Goal: Transaction & Acquisition: Purchase product/service

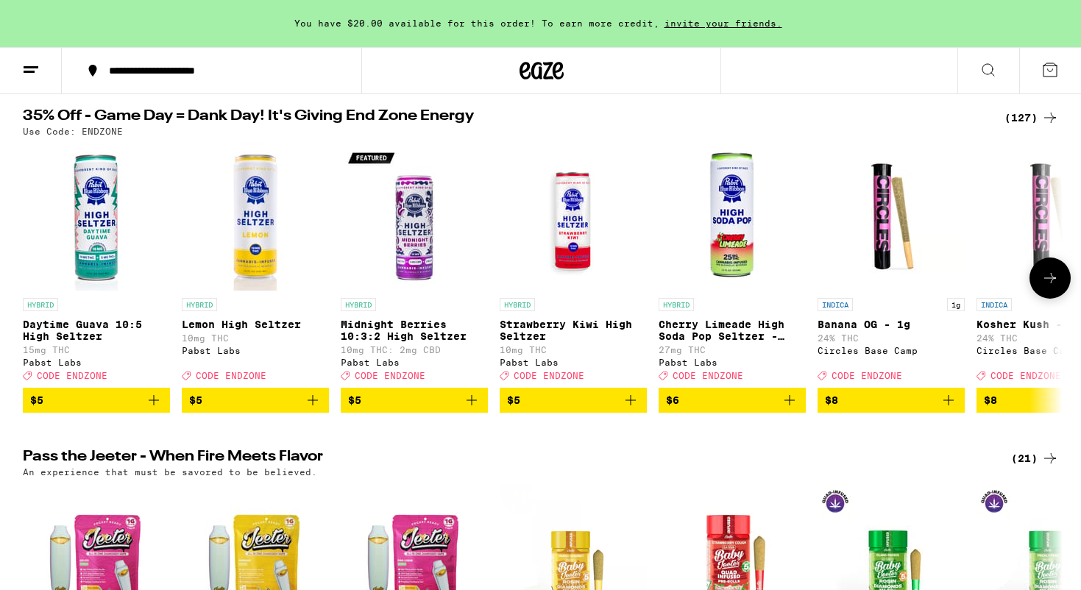
scroll to position [149, 0]
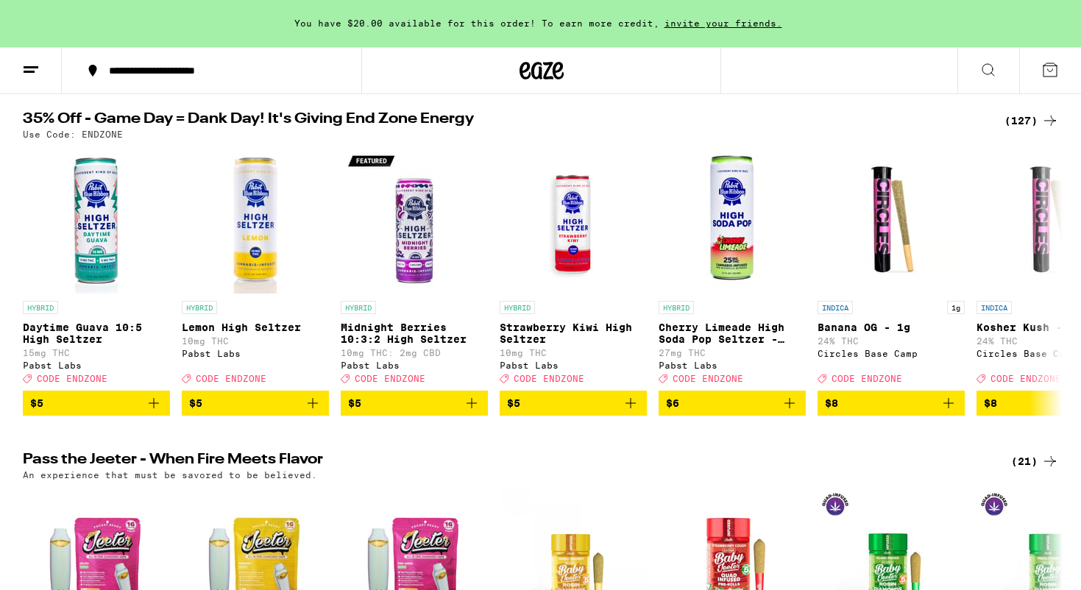
click at [1048, 125] on icon at bounding box center [1050, 121] width 18 height 18
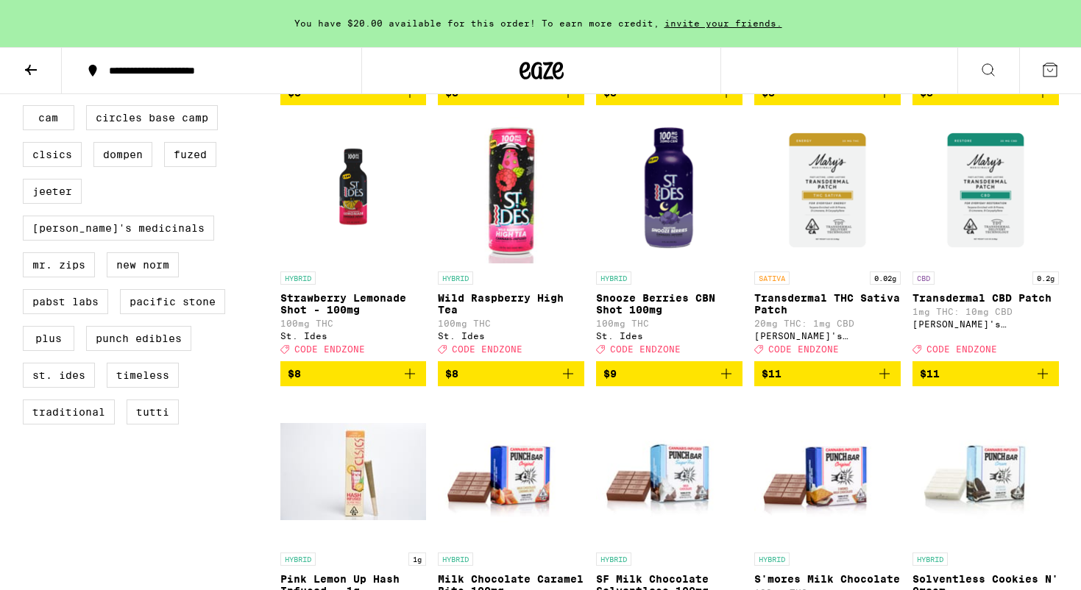
scroll to position [975, 0]
click at [409, 383] on icon "Add to bag" at bounding box center [410, 374] width 18 height 18
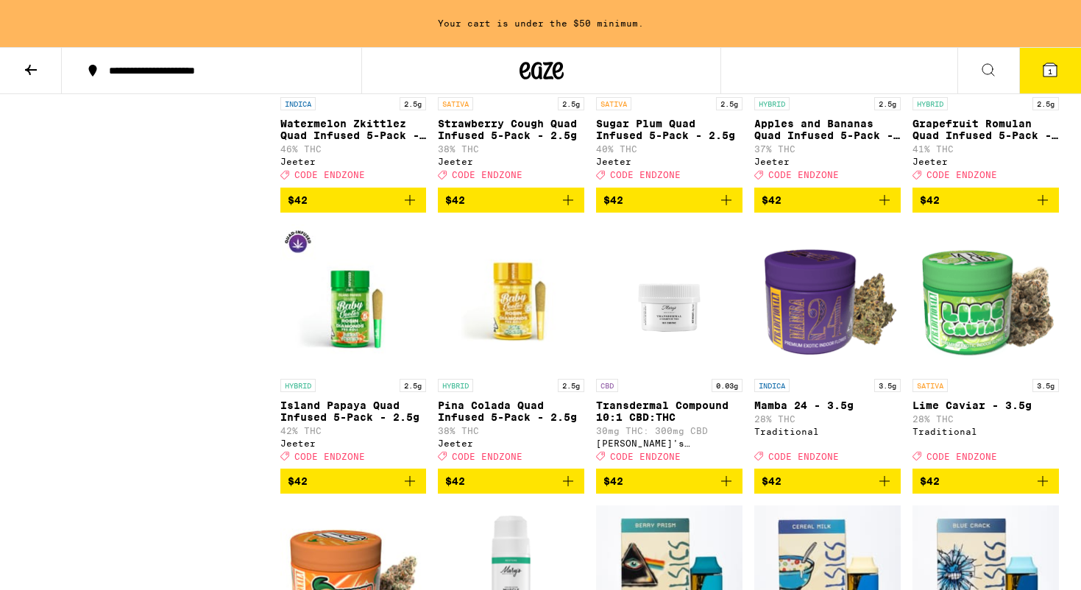
scroll to position [5939, 0]
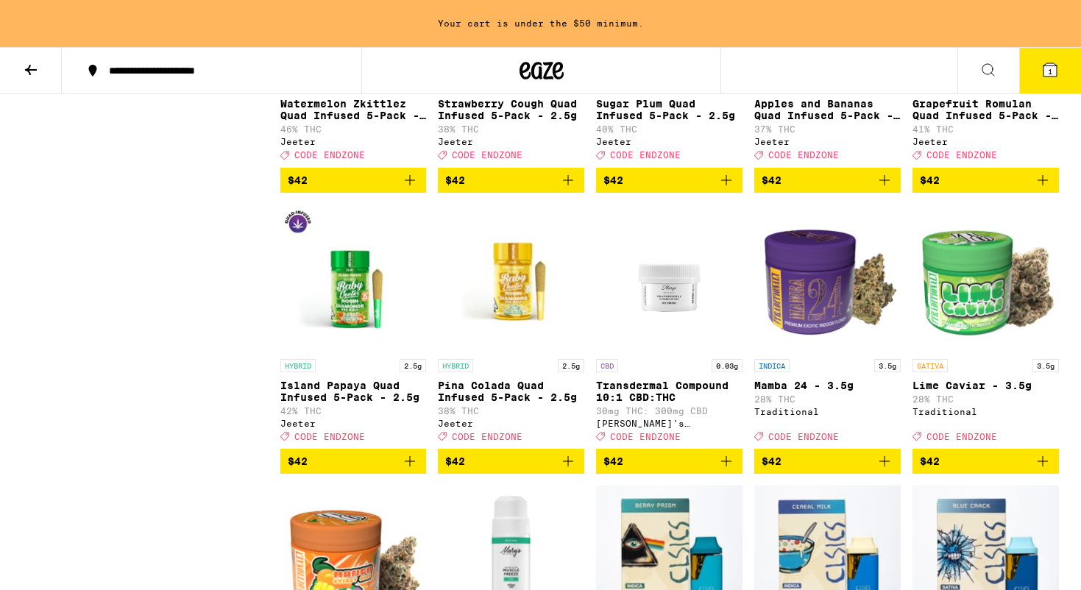
click at [725, 189] on icon "Add to bag" at bounding box center [726, 180] width 18 height 18
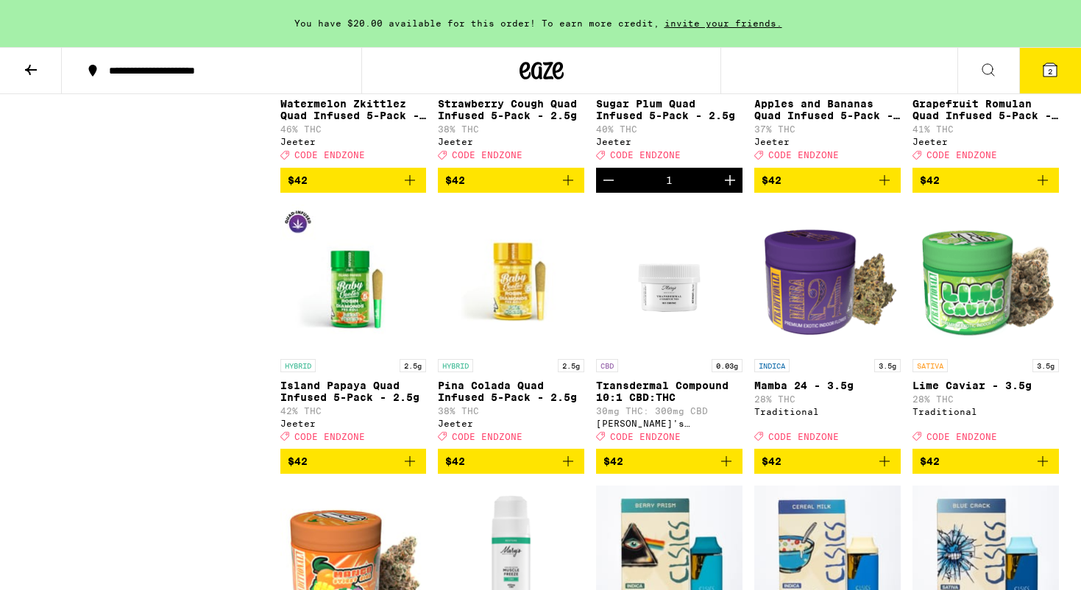
click at [731, 189] on icon "Increment" at bounding box center [730, 180] width 18 height 18
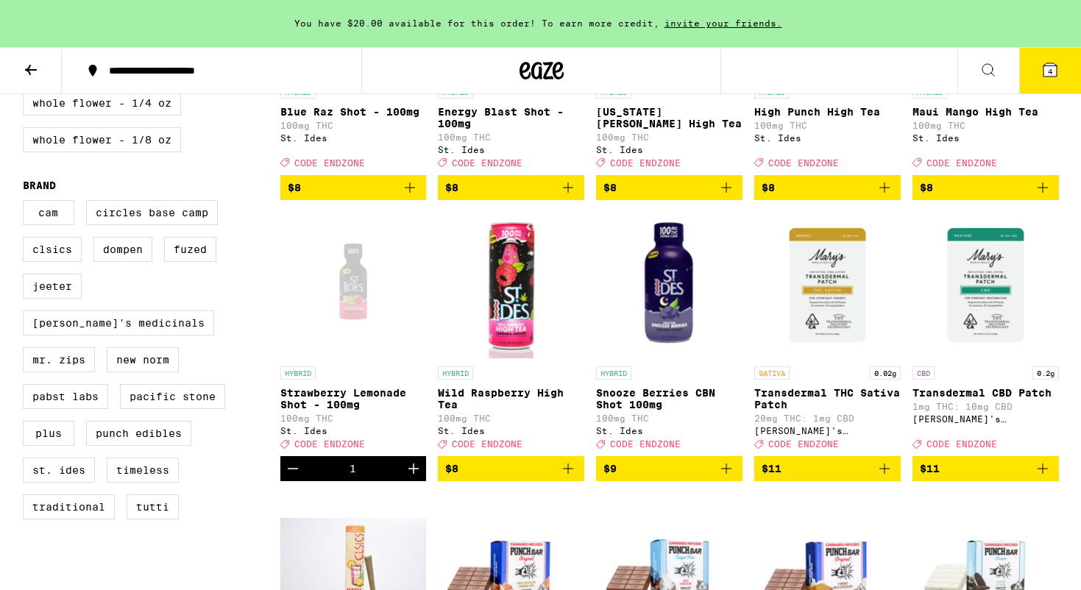
scroll to position [882, 0]
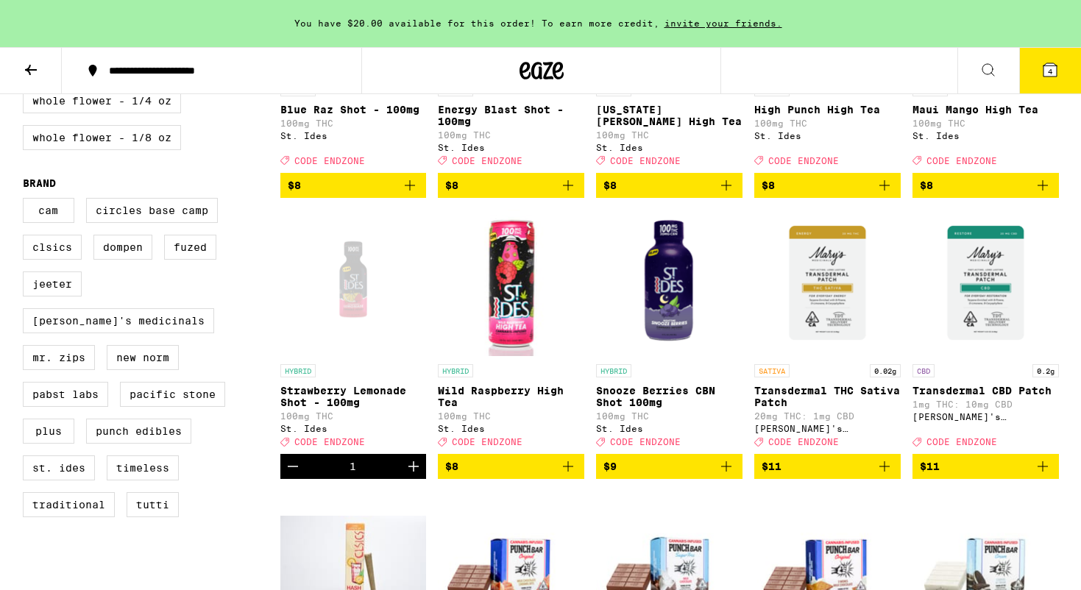
click at [417, 475] on icon "Increment" at bounding box center [414, 467] width 18 height 18
click at [412, 475] on icon "Increment" at bounding box center [414, 467] width 18 height 18
click at [414, 472] on icon "Increment" at bounding box center [413, 466] width 10 height 10
click at [410, 475] on icon "Increment" at bounding box center [414, 467] width 18 height 18
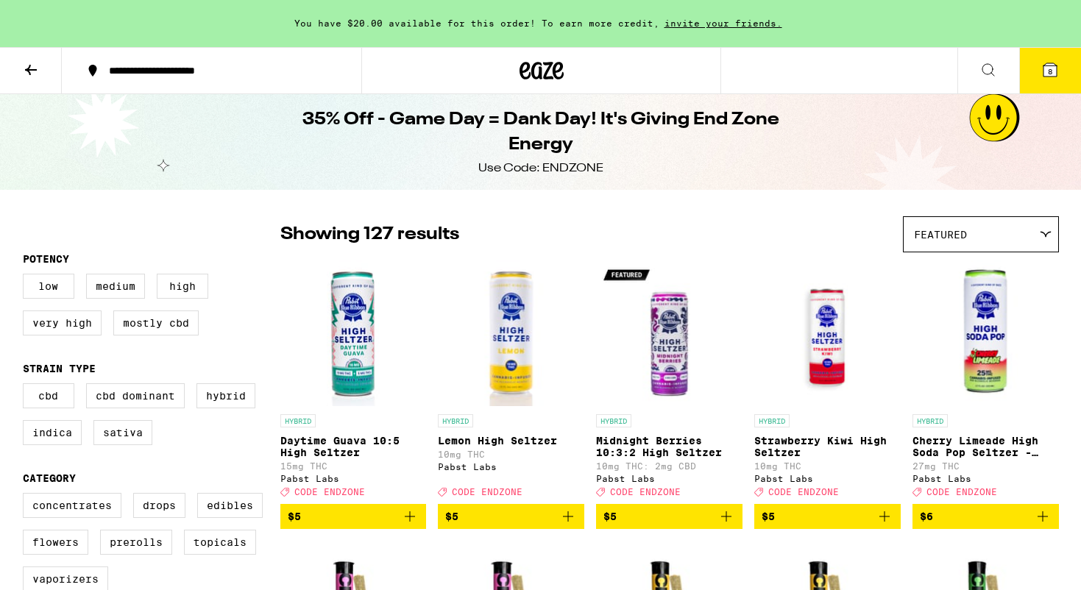
scroll to position [0, 0]
click at [1052, 63] on icon at bounding box center [1049, 69] width 13 height 13
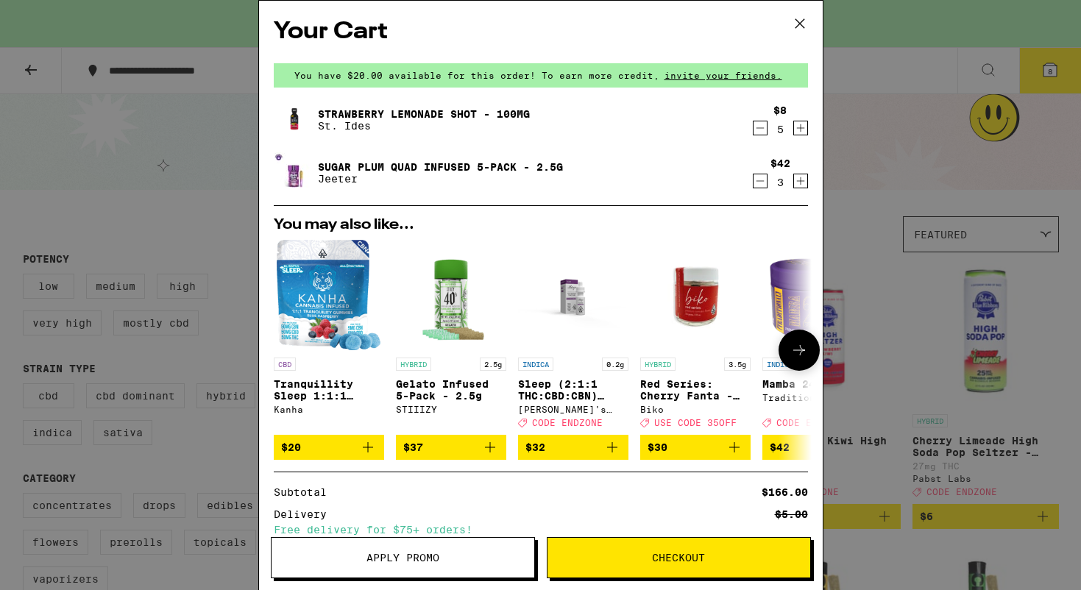
scroll to position [63, 0]
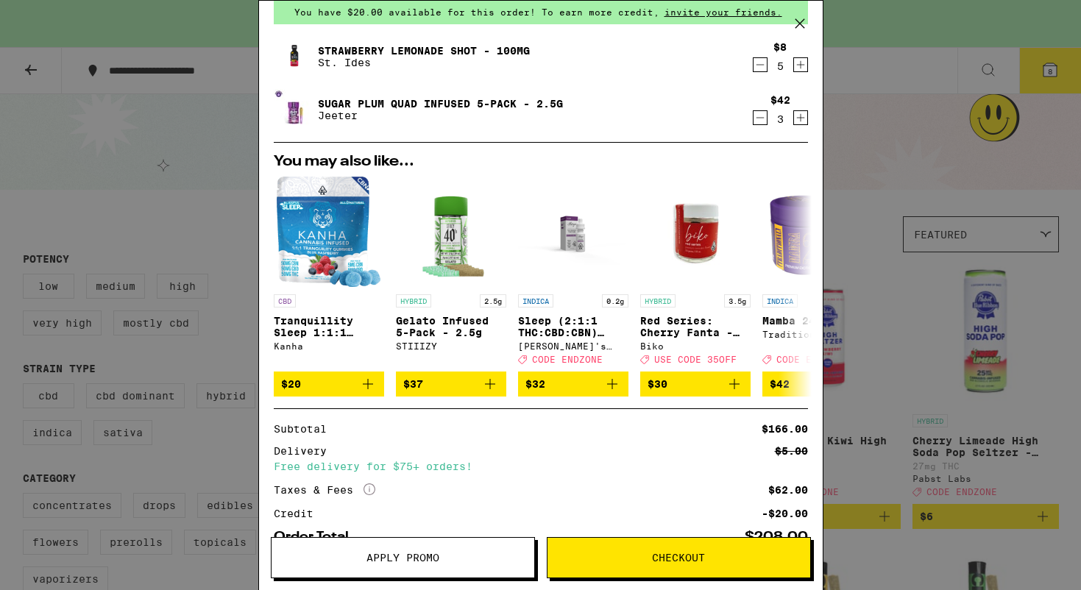
click at [890, 80] on div "Your Cart You have $20.00 available for this order! To earn more credit, invite…" at bounding box center [540, 295] width 1081 height 590
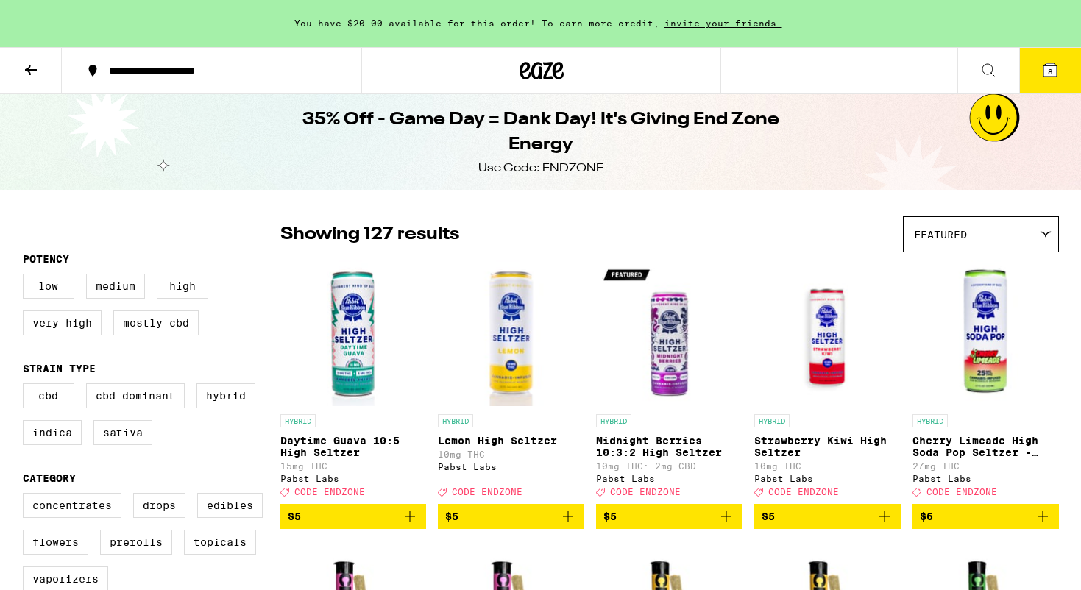
click at [32, 69] on icon at bounding box center [31, 70] width 12 height 10
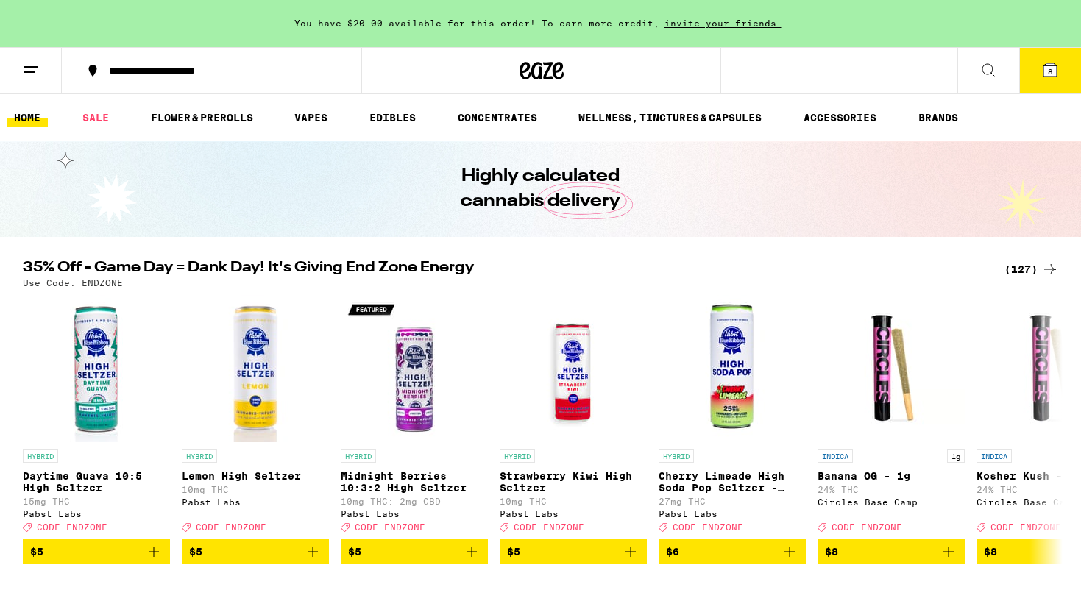
click at [1056, 59] on button "8" at bounding box center [1050, 71] width 62 height 46
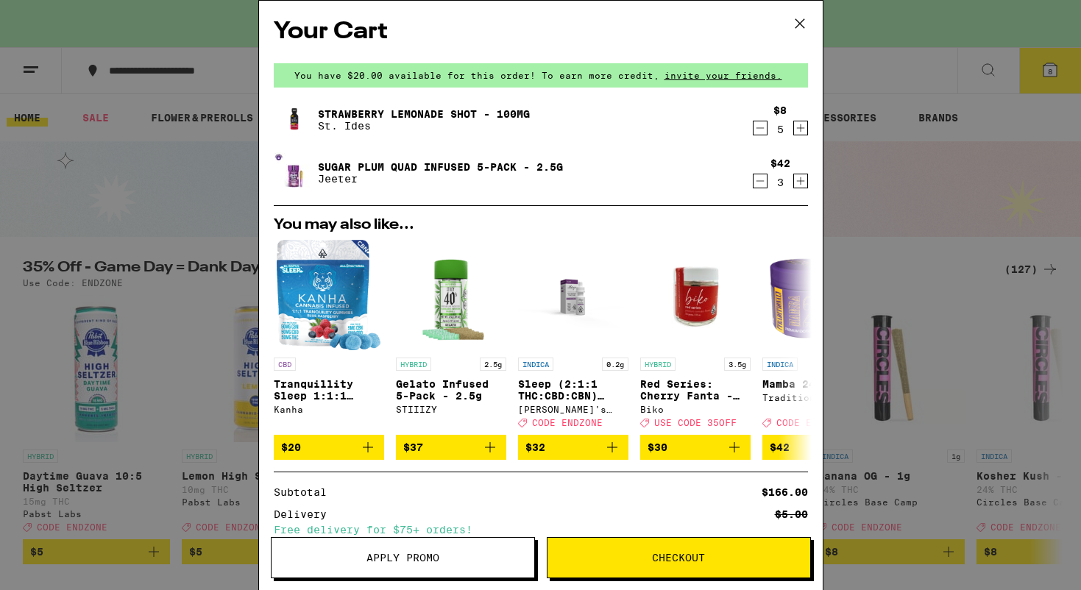
click at [413, 561] on span "Apply Promo" at bounding box center [402, 558] width 73 height 10
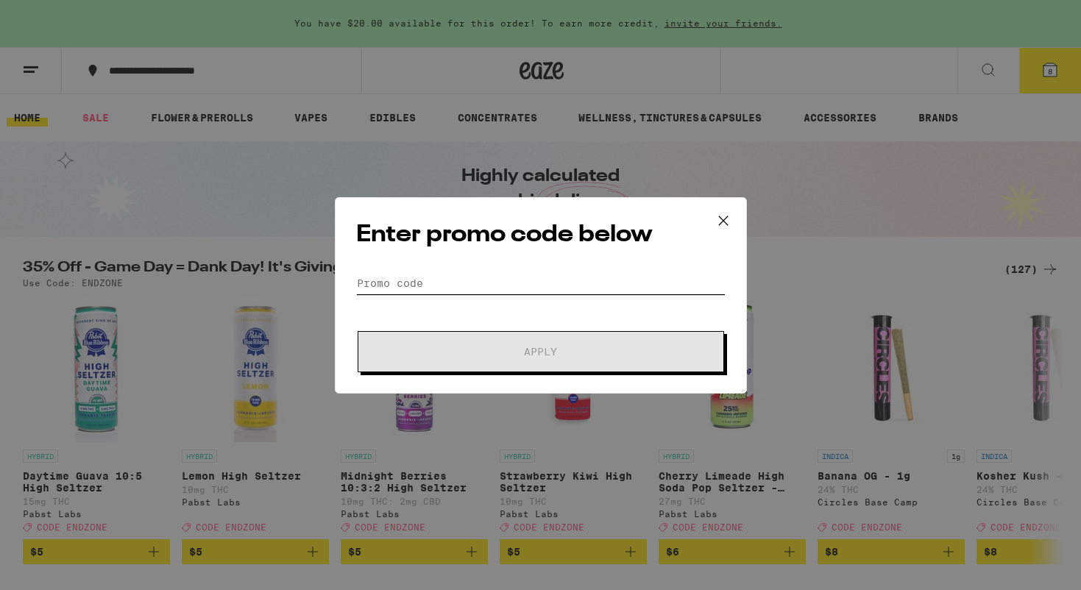
click at [511, 275] on input "Promo Code" at bounding box center [540, 283] width 369 height 22
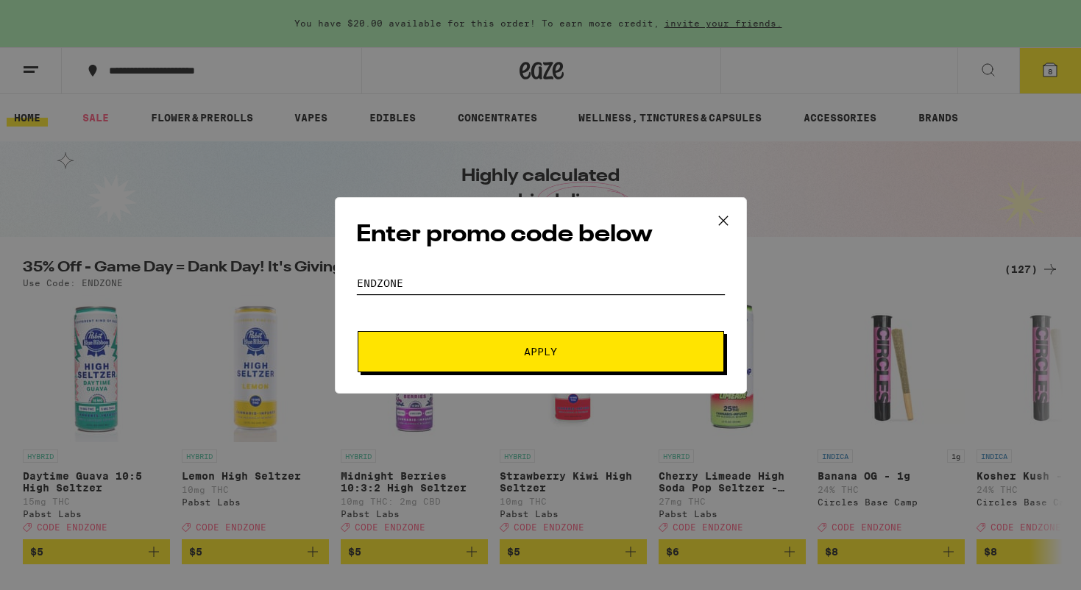
type input "endzone"
click at [580, 350] on span "Apply" at bounding box center [540, 352] width 265 height 10
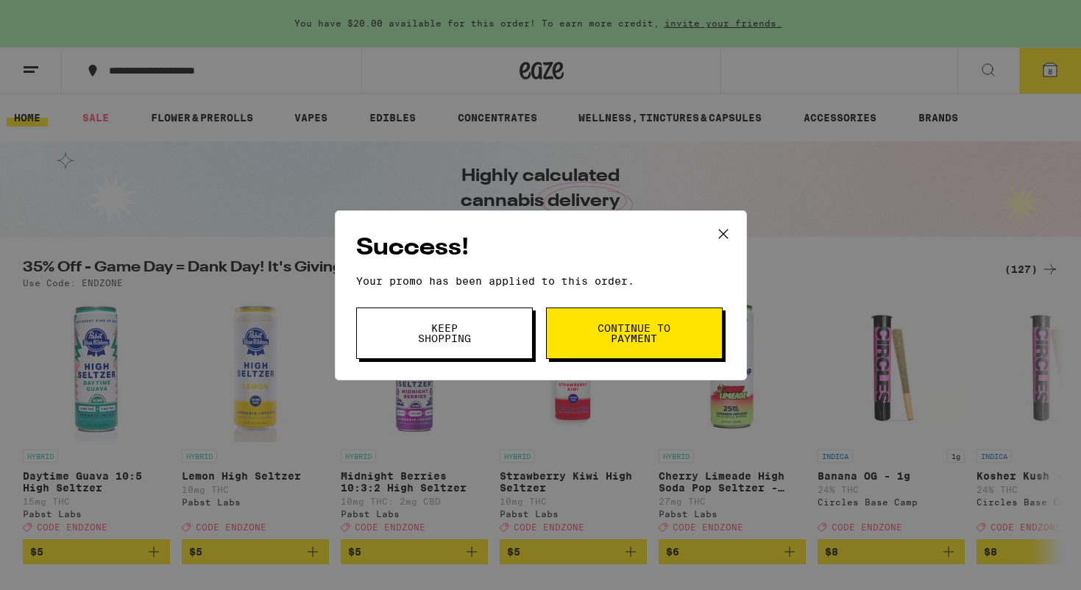
click at [630, 338] on span "Continue to payment" at bounding box center [634, 333] width 75 height 21
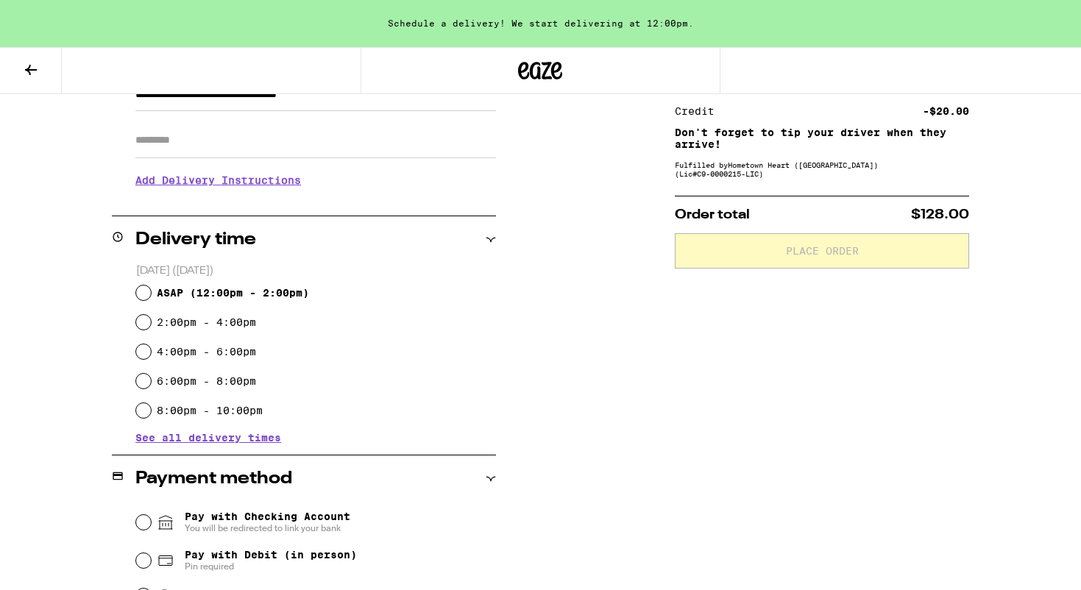
scroll to position [268, 0]
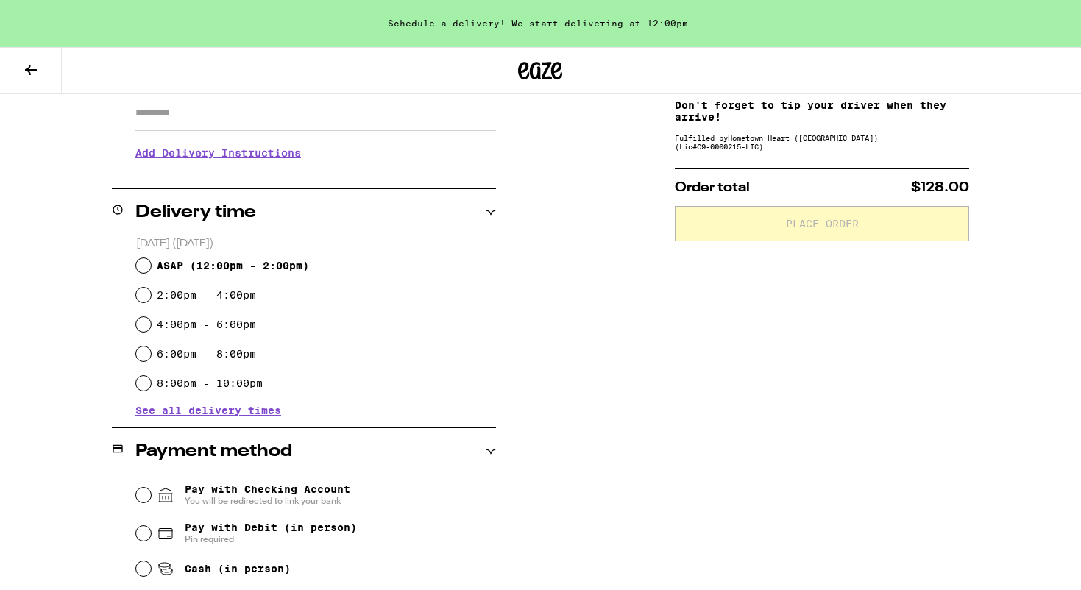
click at [143, 293] on input "2:00pm - 4:00pm" at bounding box center [143, 295] width 15 height 15
radio input "true"
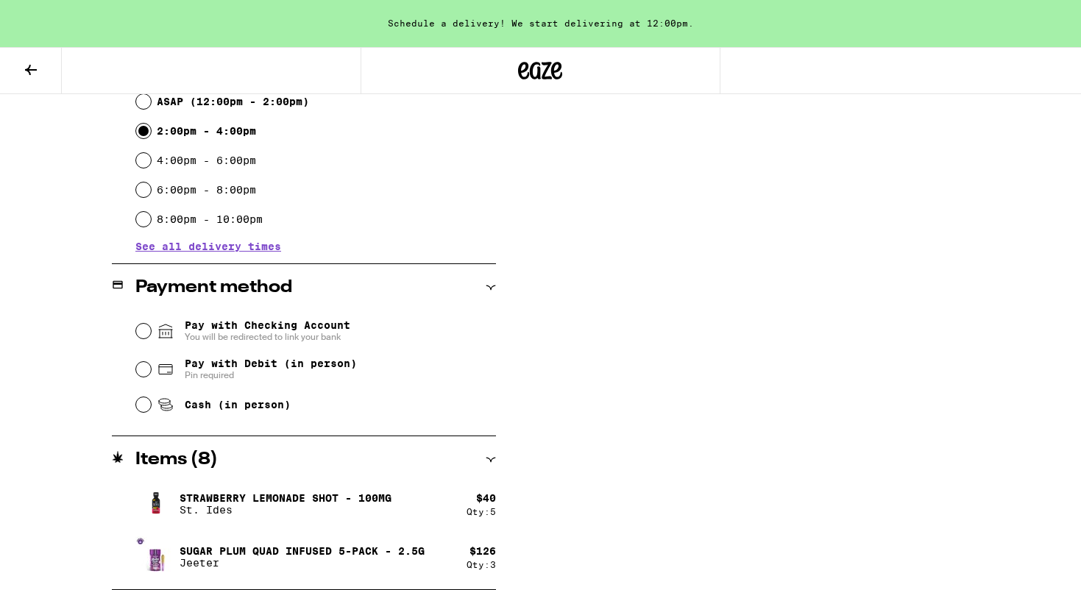
scroll to position [432, 0]
click at [144, 408] on input "Cash (in person)" at bounding box center [143, 404] width 15 height 15
radio input "true"
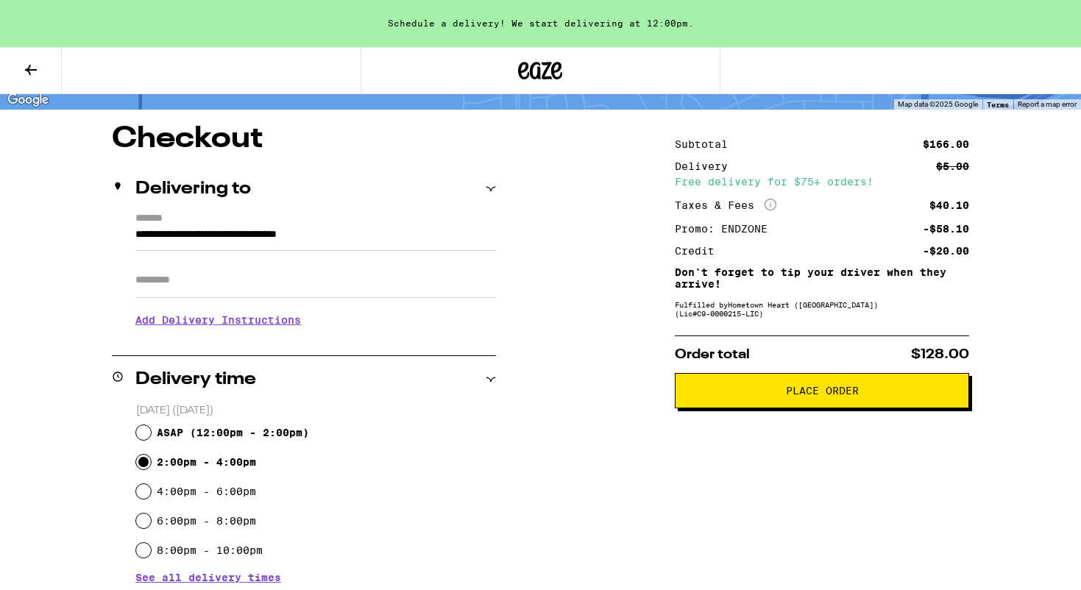
scroll to position [91, 0]
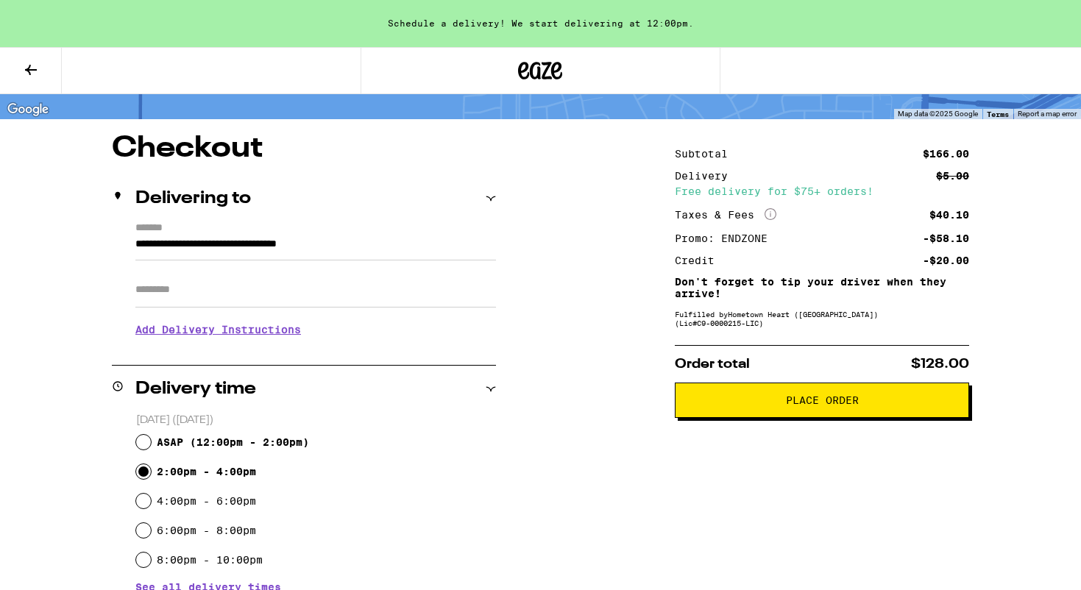
click at [857, 405] on span "Place Order" at bounding box center [822, 400] width 73 height 10
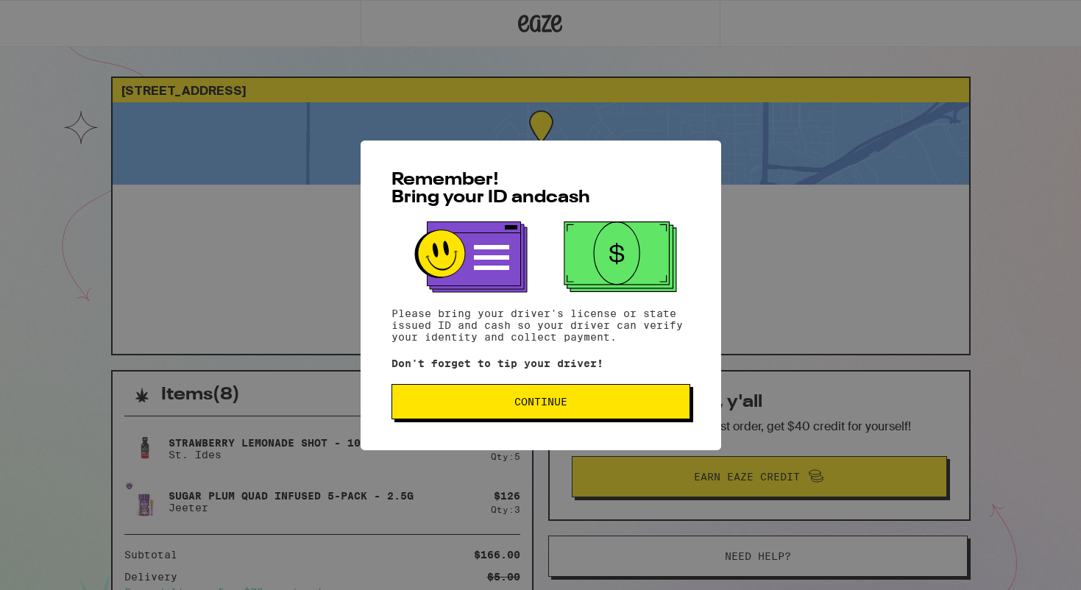
click at [547, 403] on span "Continue" at bounding box center [540, 402] width 53 height 10
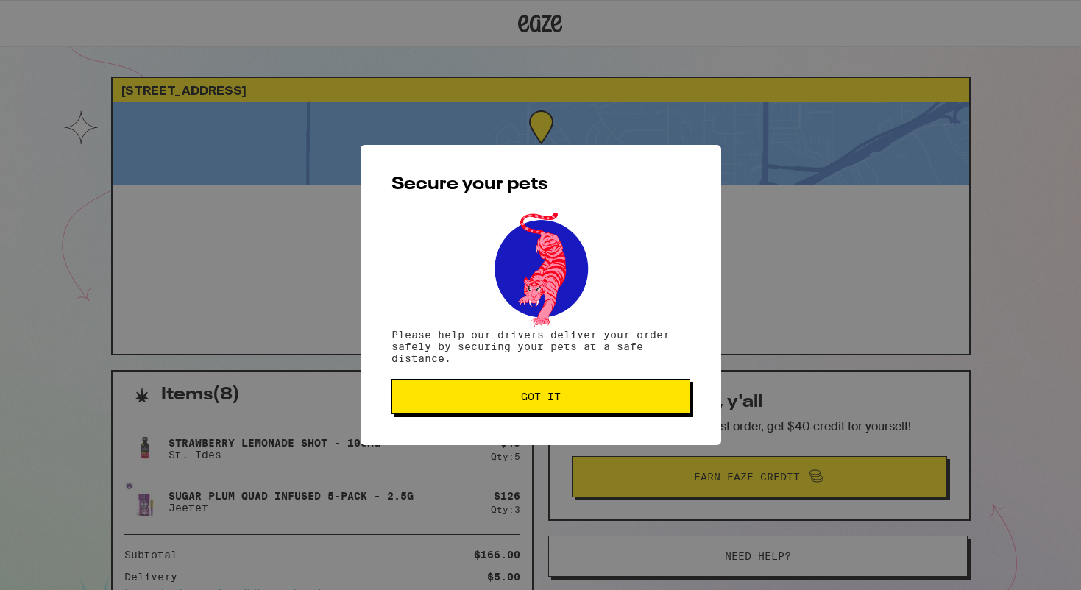
click at [535, 402] on span "Got it" at bounding box center [541, 396] width 40 height 10
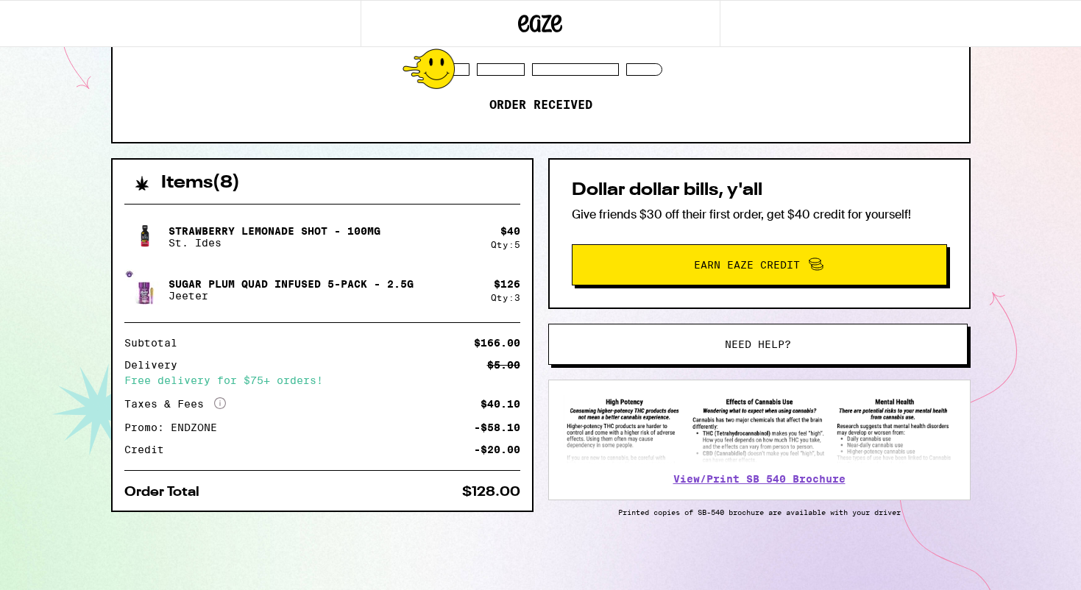
scroll to position [215, 0]
